Goal: Task Accomplishment & Management: Complete application form

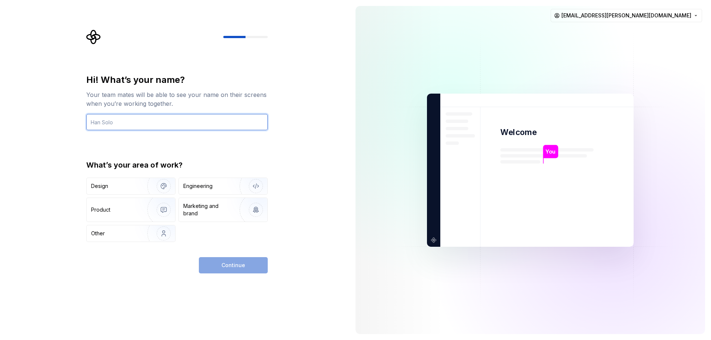
click at [106, 119] on input "text" at bounding box center [177, 122] width 182 height 16
type input "AJ"
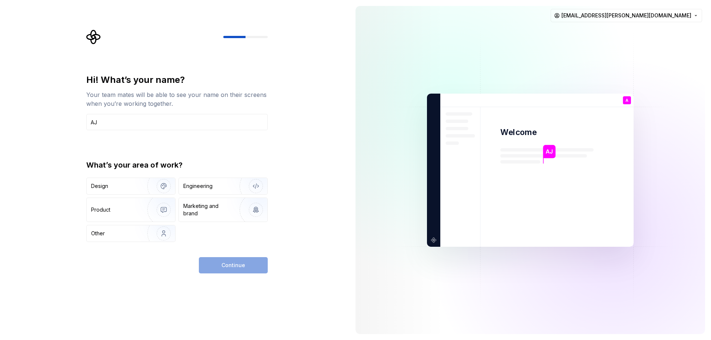
click at [40, 202] on div "Hi! What’s your name? Your team mates will be able to see your name on their sc…" at bounding box center [175, 170] width 350 height 340
click at [213, 209] on div "Marketing and brand" at bounding box center [208, 210] width 50 height 15
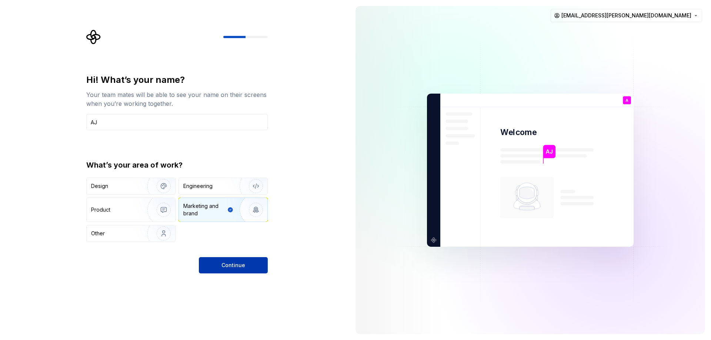
click at [235, 266] on span "Continue" at bounding box center [234, 265] width 24 height 7
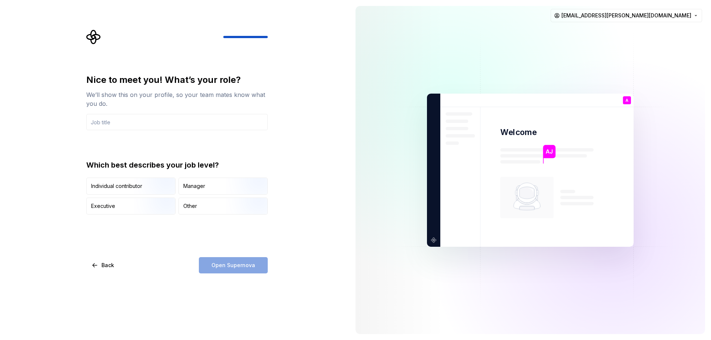
click at [231, 264] on div "Open Supernova" at bounding box center [233, 265] width 69 height 16
click at [209, 190] on div "Manager" at bounding box center [223, 186] width 89 height 16
click at [229, 266] on div "Open Supernova" at bounding box center [233, 265] width 69 height 16
drag, startPoint x: 102, startPoint y: 126, endPoint x: 110, endPoint y: 123, distance: 8.9
click at [102, 126] on input "text" at bounding box center [177, 122] width 182 height 16
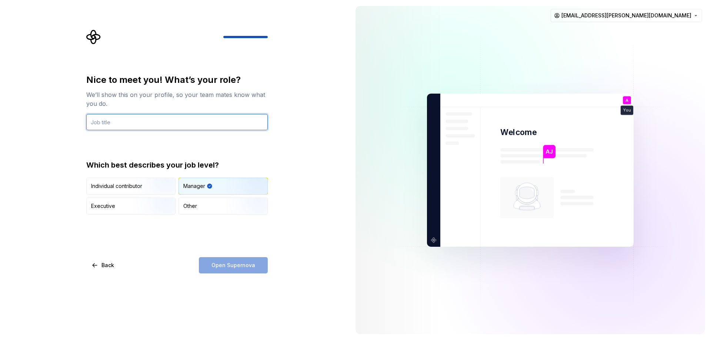
type input "AVP Video"
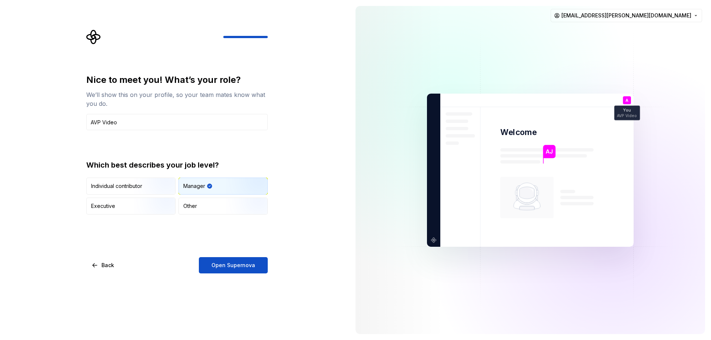
click at [213, 266] on span "Open Supernova" at bounding box center [234, 265] width 44 height 7
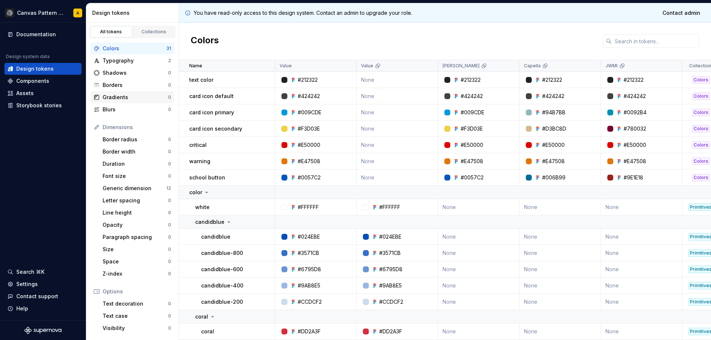
click at [116, 99] on div "Gradients" at bounding box center [136, 97] width 66 height 7
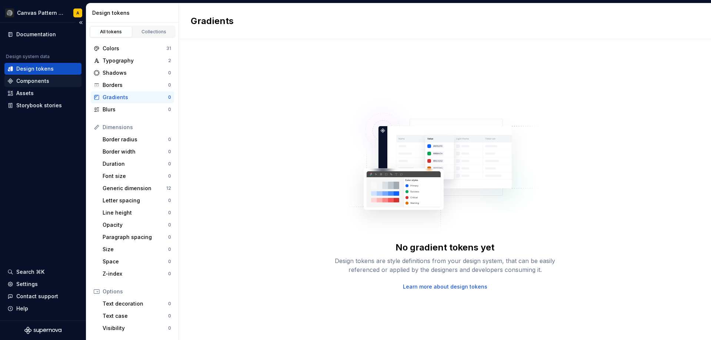
click at [32, 80] on div "Components" at bounding box center [32, 80] width 33 height 7
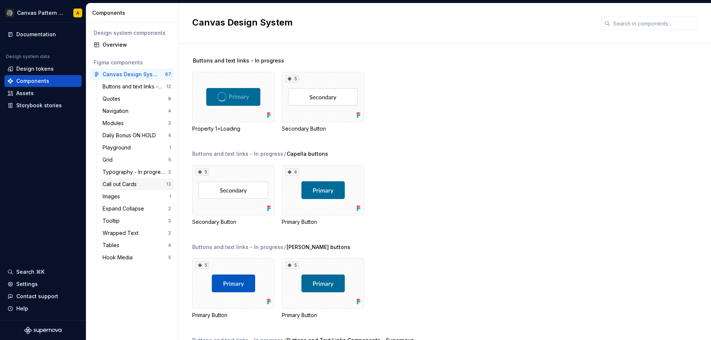
click at [131, 183] on div "Call out Cards" at bounding box center [121, 184] width 37 height 7
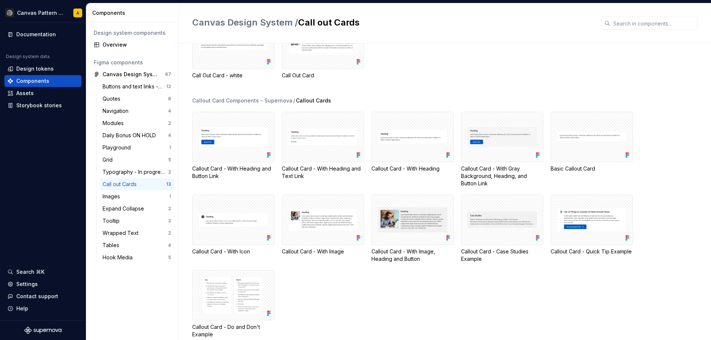
scroll to position [69, 0]
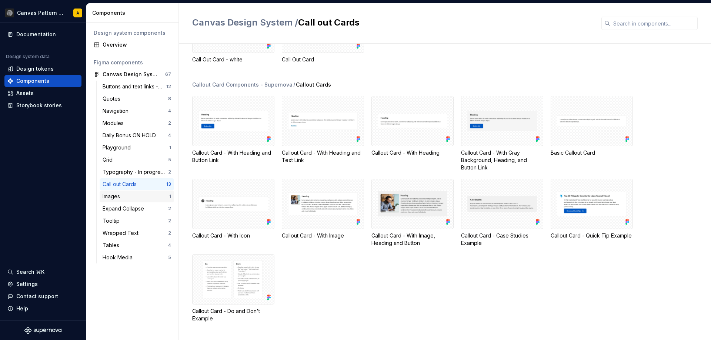
click at [123, 194] on div "Images" at bounding box center [113, 196] width 20 height 7
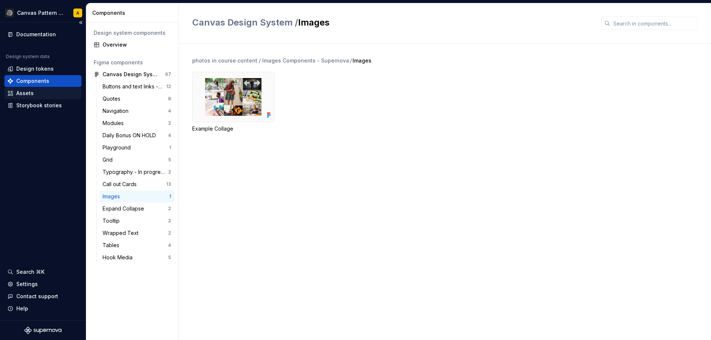
click at [22, 93] on div "Assets" at bounding box center [24, 93] width 17 height 7
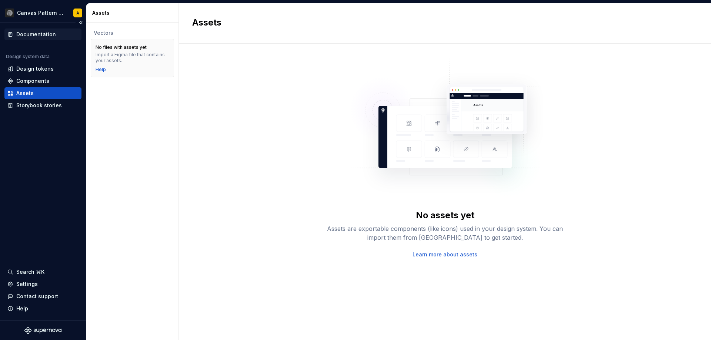
click at [33, 36] on div "Documentation" at bounding box center [36, 34] width 40 height 7
